Goal: Complete application form

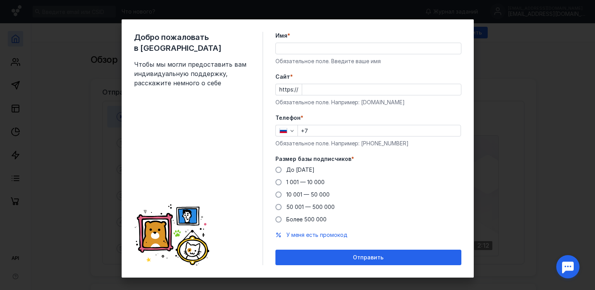
click at [333, 51] on input "Имя *" at bounding box center [368, 48] width 185 height 11
click at [306, 28] on div "Добро пожаловать в Sendsay Чтобы мы могли предоставить вам индивидуальную подде…" at bounding box center [298, 148] width 352 height 258
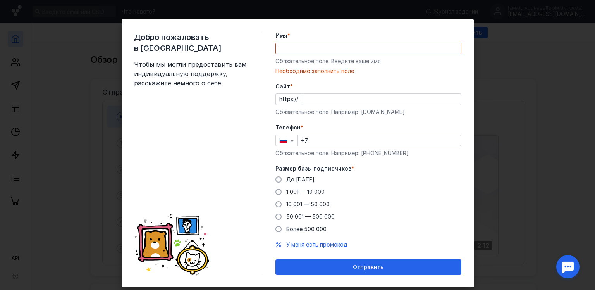
click at [300, 46] on input "Имя *" at bounding box center [368, 48] width 185 height 11
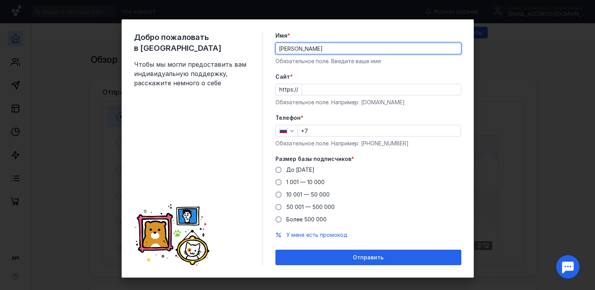
type input "[PERSON_NAME]"
click at [306, 90] on input "Cайт *" at bounding box center [381, 89] width 159 height 11
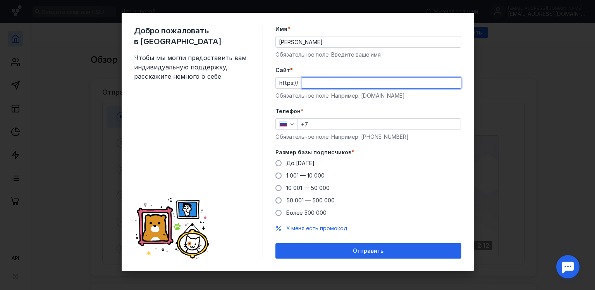
scroll to position [7, 0]
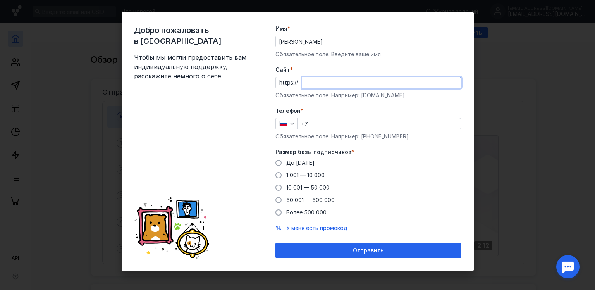
click at [543, 141] on div "Добро пожаловать в Sendsay Чтобы мы могли предоставить вам индивидуальную подде…" at bounding box center [297, 145] width 595 height 290
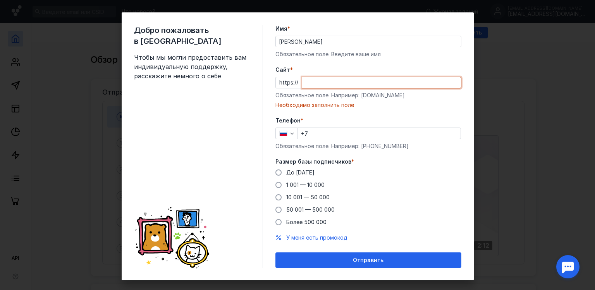
click at [311, 81] on input "Cайт *" at bounding box center [381, 82] width 159 height 11
paste input "[DOMAIN_NAME]"
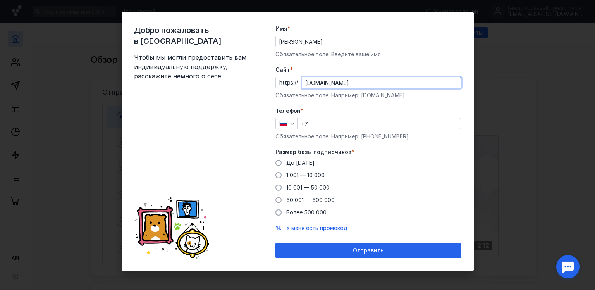
type input "[DOMAIN_NAME]"
click at [317, 123] on input "+7" at bounding box center [379, 123] width 163 height 11
click at [151, 115] on div "Добро пожаловать в Sendsay Чтобы мы могли предоставить вам индивидуальную подде…" at bounding box center [198, 141] width 129 height 233
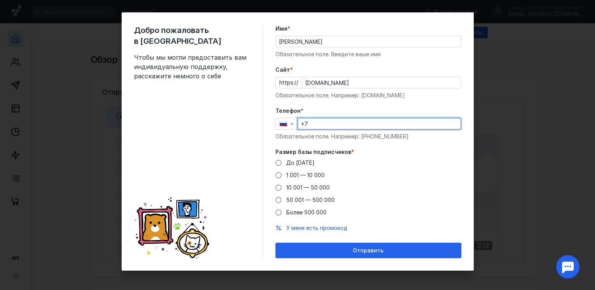
paste input "[PHONE_NUMBER]"
type input "[PHONE_NUMBER]"
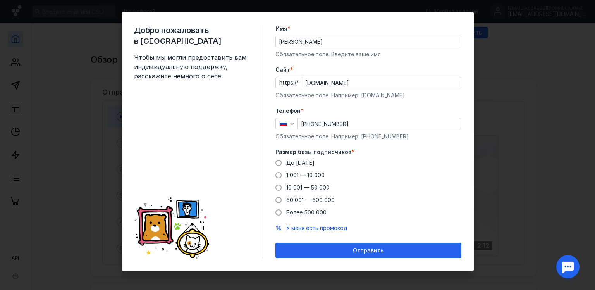
click at [145, 111] on div "Добро пожаловать в Sendsay Чтобы мы могли предоставить вам индивидуальную подде…" at bounding box center [198, 141] width 129 height 233
click at [281, 188] on label "10 001 — 50 000" at bounding box center [302, 188] width 54 height 8
click at [0, 0] on input "10 001 — 50 000" at bounding box center [0, 0] width 0 height 0
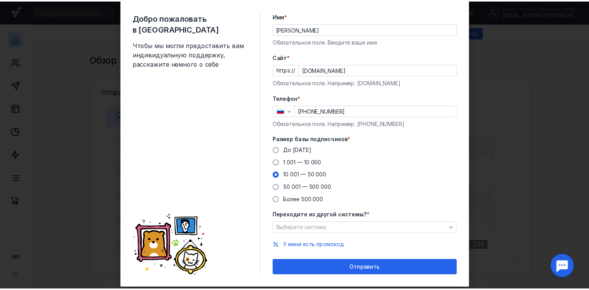
scroll to position [37, 0]
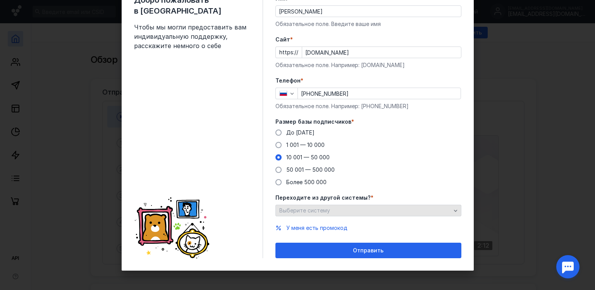
click at [315, 210] on span "Выберите систему" at bounding box center [304, 210] width 51 height 7
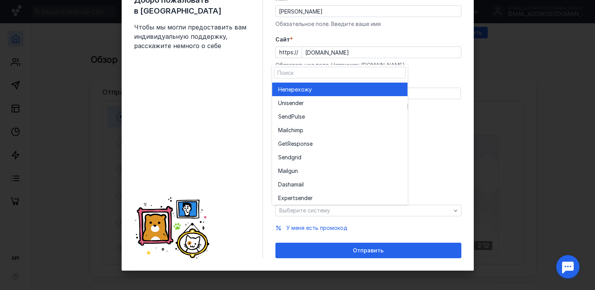
click at [301, 88] on span "перехожу" at bounding box center [298, 90] width 27 height 8
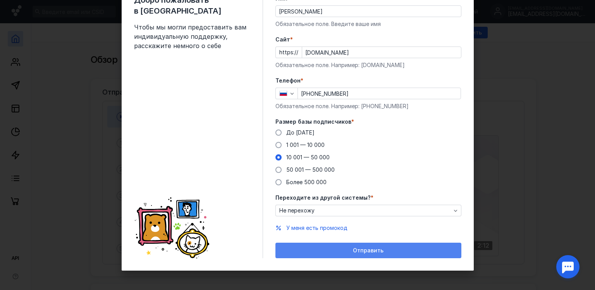
click at [349, 252] on div "Отправить" at bounding box center [368, 250] width 178 height 7
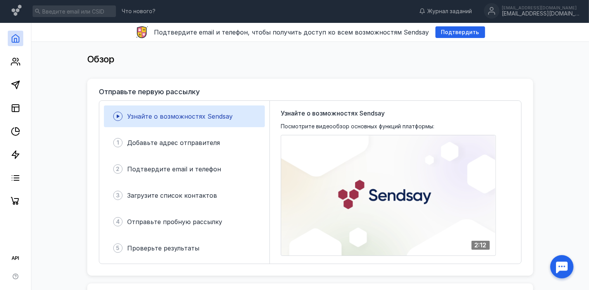
scroll to position [0, 0]
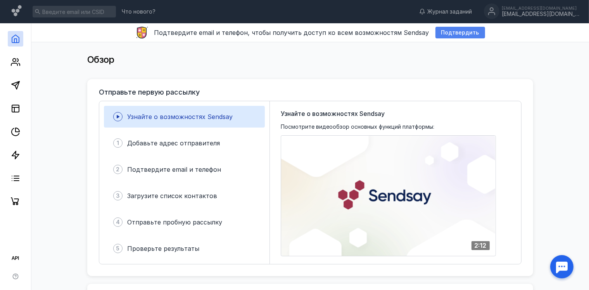
click at [465, 33] on span "Подтвердить" at bounding box center [460, 32] width 38 height 7
